Goal: Navigation & Orientation: Find specific page/section

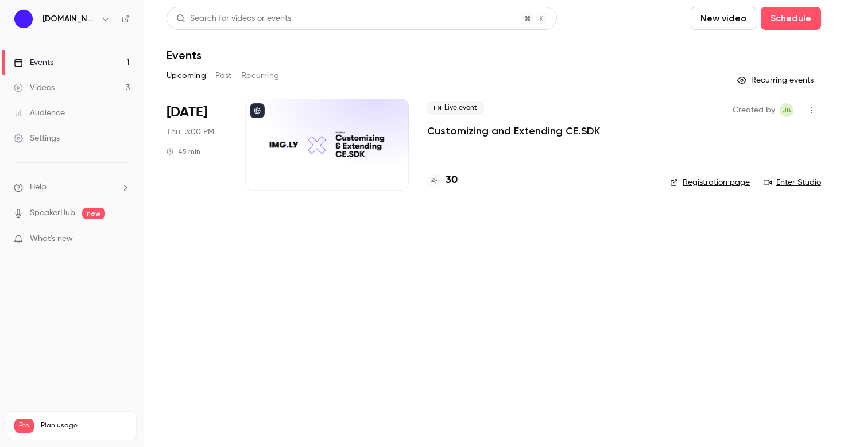
click at [350, 137] on div at bounding box center [327, 145] width 164 height 92
click at [778, 180] on link "Enter Studio" at bounding box center [791, 182] width 57 height 11
click at [441, 181] on div "30" at bounding box center [442, 180] width 30 height 15
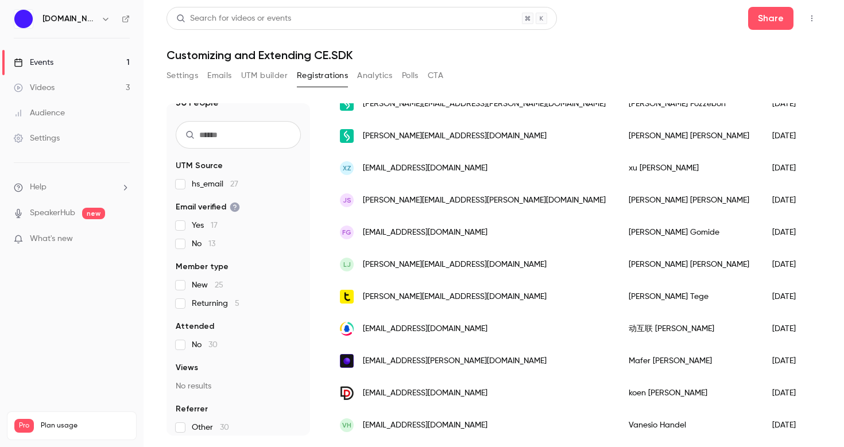
scroll to position [741, 0]
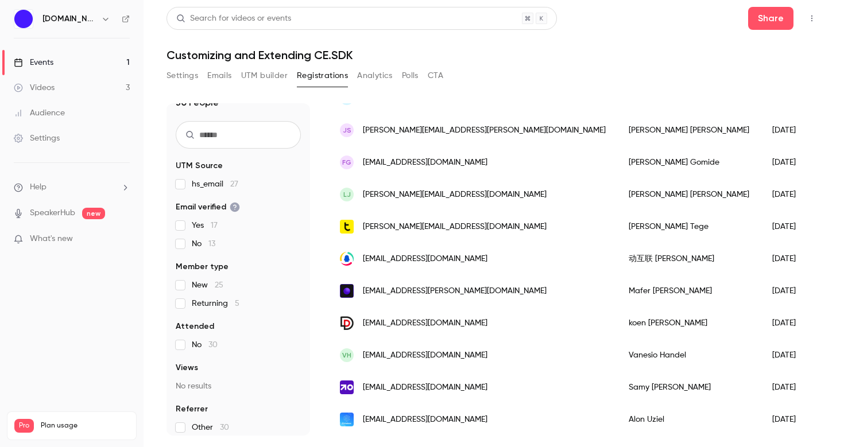
click at [109, 236] on p "What's new" at bounding box center [63, 239] width 98 height 12
